Goal: Task Accomplishment & Management: Manage account settings

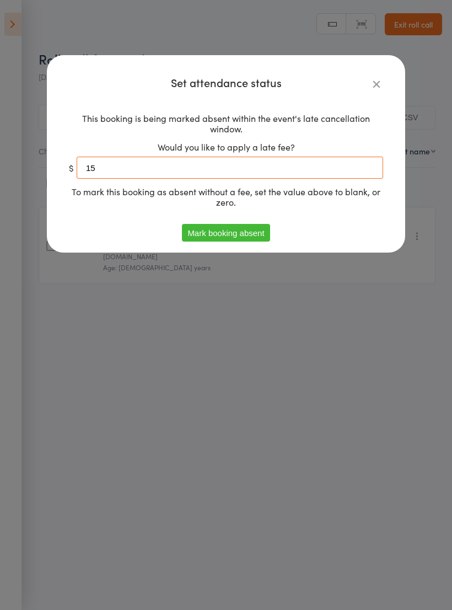
click at [135, 166] on input "15" at bounding box center [230, 168] width 307 height 22
type input "1"
type input "30"
click at [245, 230] on button "Mark booking absent" at bounding box center [226, 233] width 88 height 18
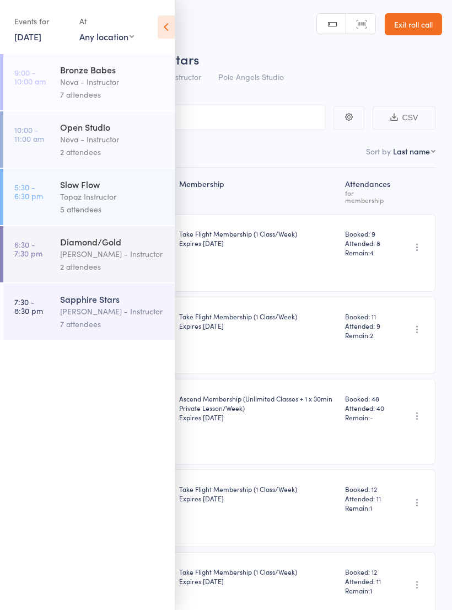
click at [116, 318] on div "[PERSON_NAME] - Instructor" at bounding box center [112, 311] width 105 height 13
click at [169, 26] on icon at bounding box center [166, 26] width 17 height 23
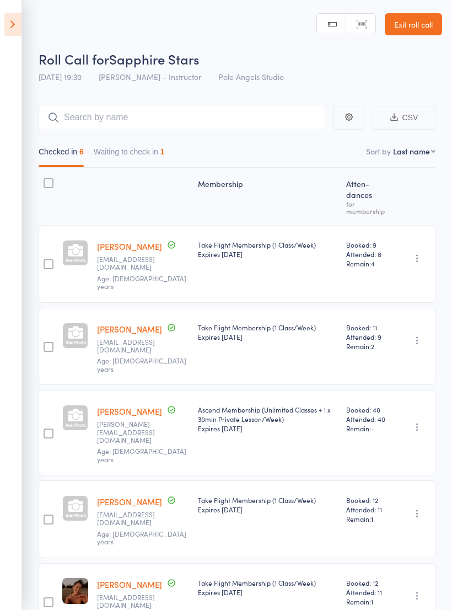
click at [143, 154] on button "Waiting to check in 1" at bounding box center [129, 154] width 71 height 25
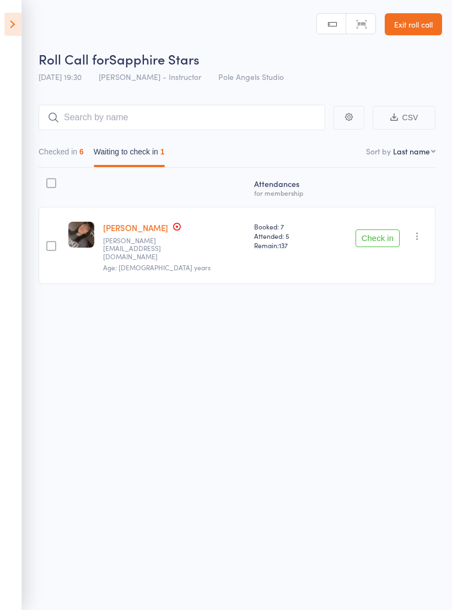
click at [416, 234] on icon "button" at bounding box center [417, 235] width 11 height 11
click at [399, 310] on li "Mark absent" at bounding box center [377, 316] width 91 height 15
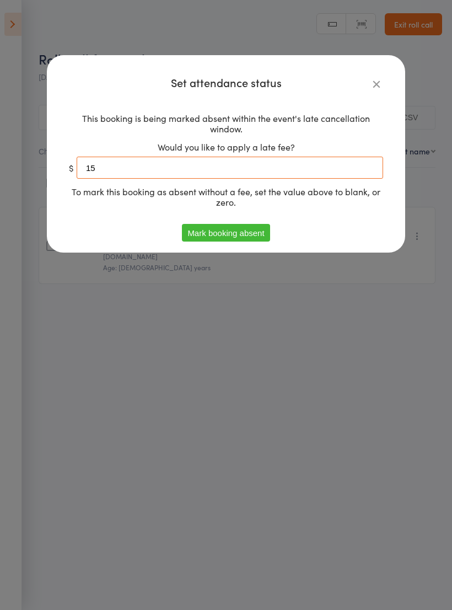
click at [153, 165] on input "15" at bounding box center [230, 168] width 307 height 22
type input "1"
type input "30"
click at [229, 234] on button "Mark booking absent" at bounding box center [226, 233] width 88 height 18
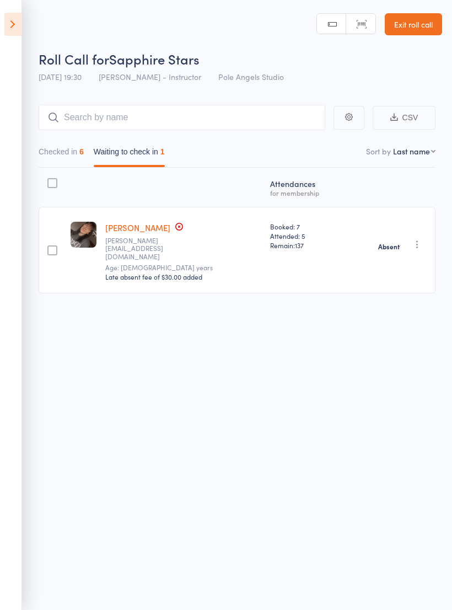
click at [14, 26] on icon at bounding box center [12, 24] width 17 height 23
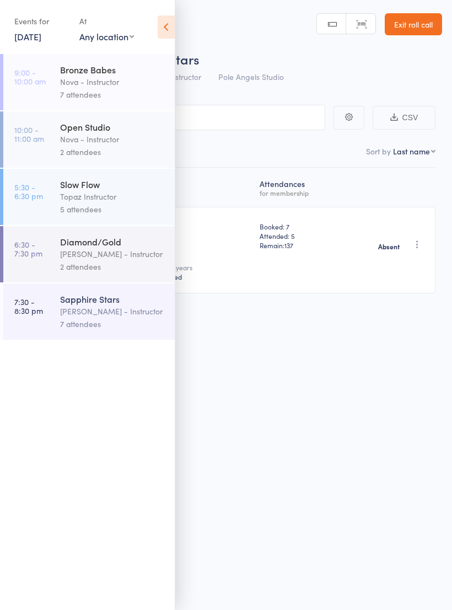
click at [119, 206] on div "5 attendees" at bounding box center [112, 209] width 105 height 13
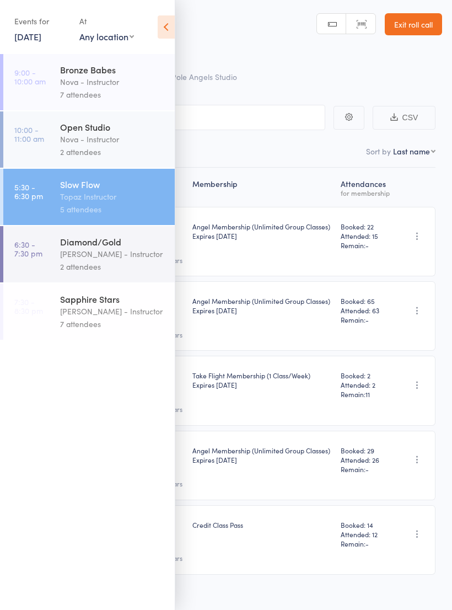
click at [41, 42] on link "[DATE]" at bounding box center [27, 36] width 27 height 12
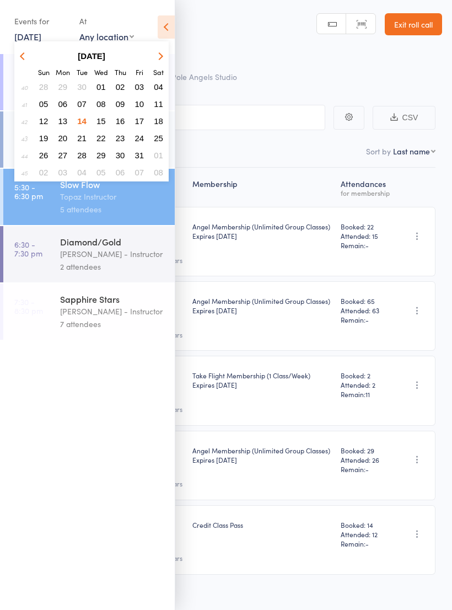
click at [125, 125] on span "16" at bounding box center [120, 120] width 9 height 9
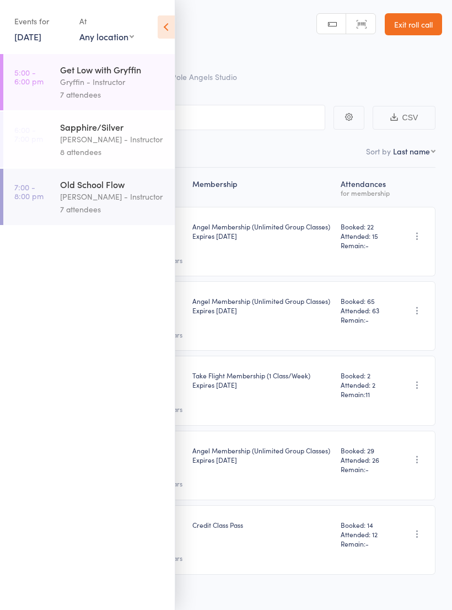
click at [165, 28] on icon at bounding box center [166, 26] width 17 height 23
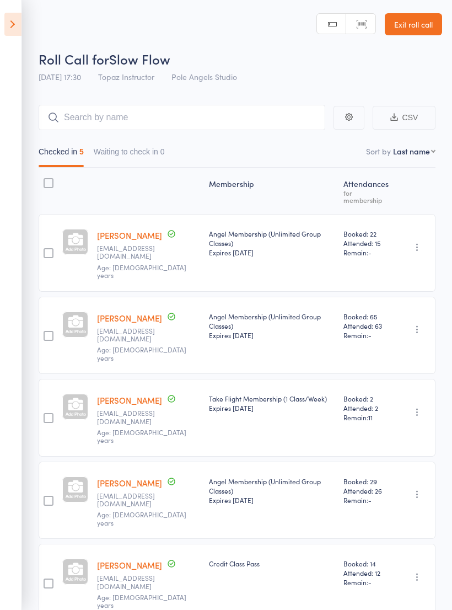
click at [7, 25] on icon at bounding box center [12, 24] width 17 height 23
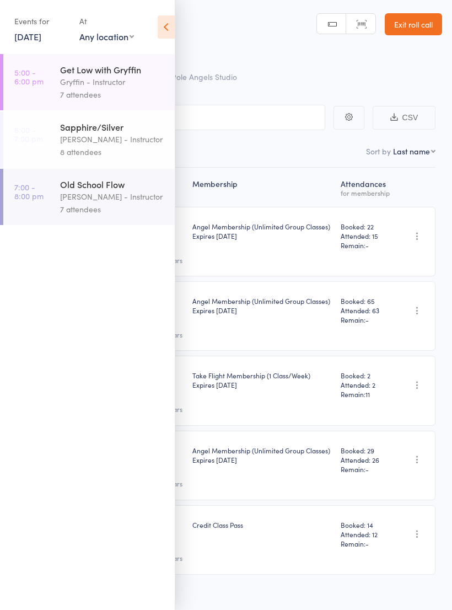
click at [113, 196] on div "[PERSON_NAME] - Instructor" at bounding box center [112, 196] width 105 height 13
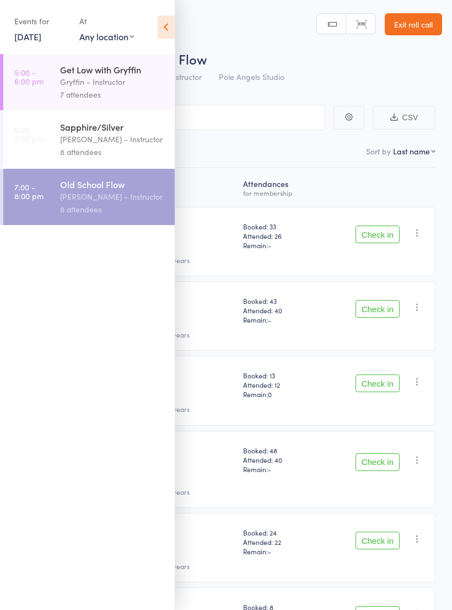
click at [168, 28] on icon at bounding box center [166, 26] width 17 height 23
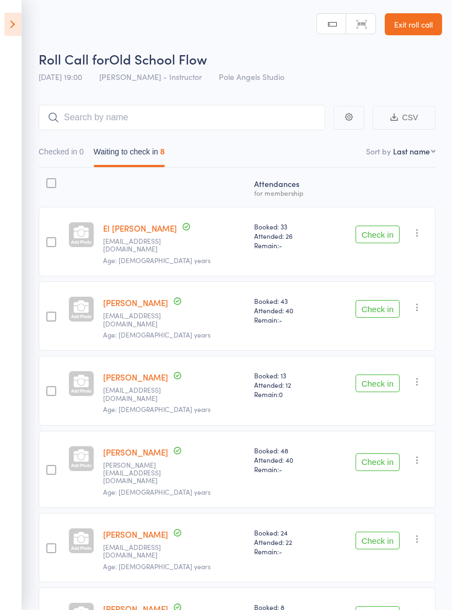
click at [7, 18] on icon at bounding box center [12, 24] width 17 height 23
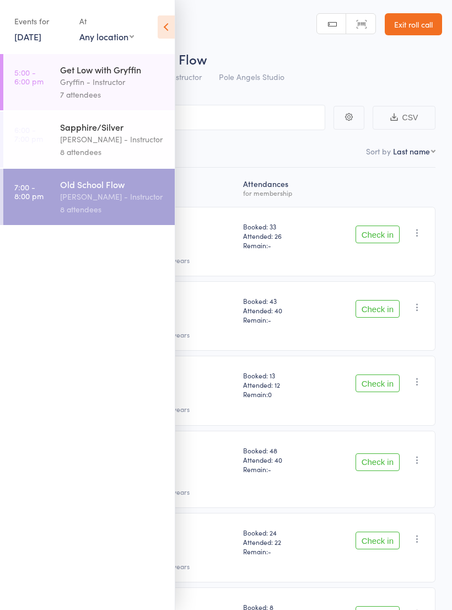
click at [30, 35] on link "16 Oct, 2025" at bounding box center [27, 36] width 27 height 12
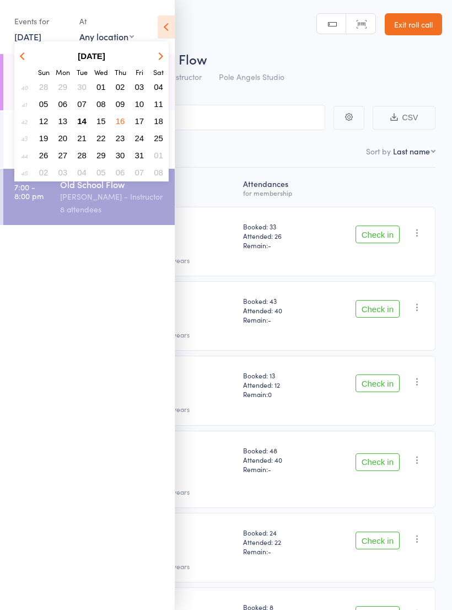
click at [104, 117] on span "15" at bounding box center [100, 120] width 9 height 9
